Goal: Information Seeking & Learning: Find specific fact

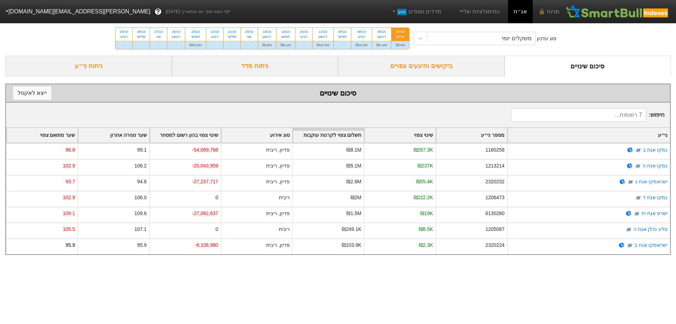
click at [452, 61] on div "ביקושים והיצעים צפויים" at bounding box center [421, 66] width 167 height 21
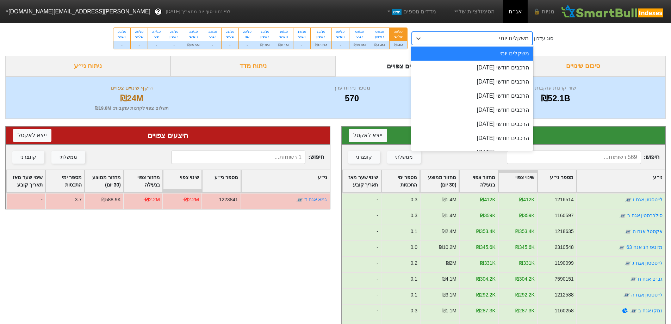
click at [493, 37] on div "משקלים יומי" at bounding box center [478, 38] width 107 height 13
click at [489, 65] on div "הרכבים חודשי [DATE]" at bounding box center [472, 68] width 122 height 14
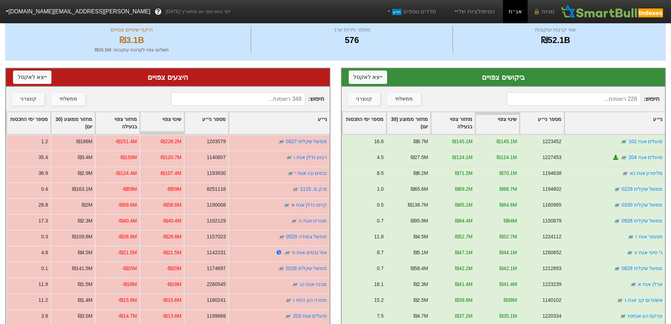
scroll to position [70, 0]
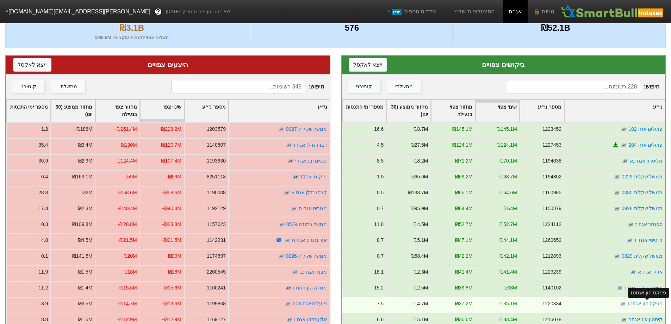
click at [646, 303] on link "פניקס הון אגחטז" at bounding box center [644, 303] width 35 height 6
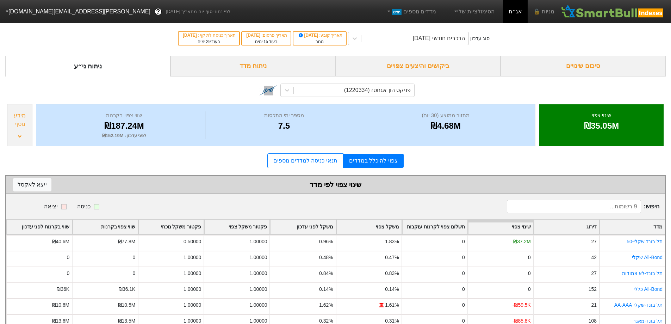
click at [423, 62] on div "ביקושים והיצעים צפויים" at bounding box center [418, 66] width 165 height 21
